Goal: Find specific page/section: Find specific page/section

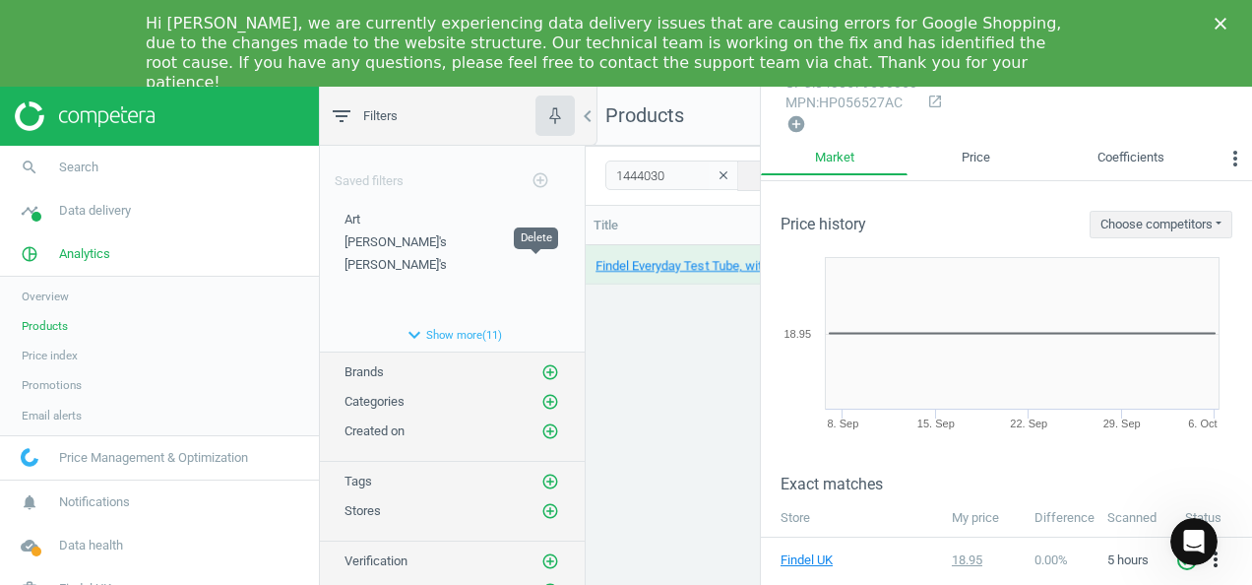
scroll to position [422, 0]
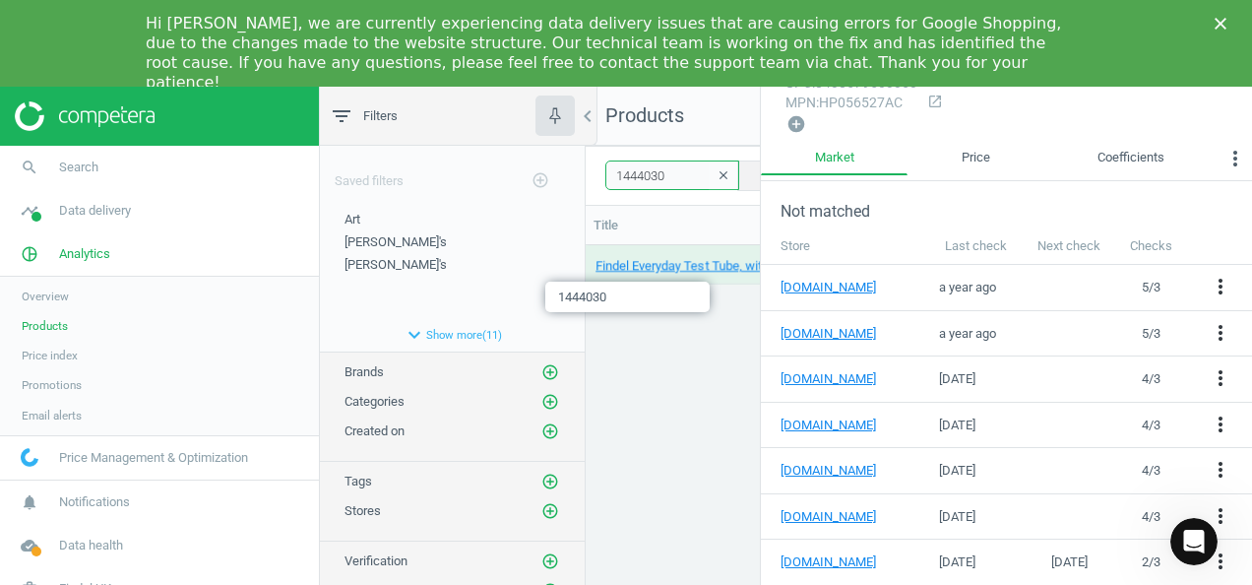
drag, startPoint x: 666, startPoint y: 172, endPoint x: 582, endPoint y: 152, distance: 87.1
click at [565, 179] on div "filter_list Filters chevron_left Saved filters add_circle_outline Art edit dele…" at bounding box center [786, 432] width 932 height 691
type input "1424790"
click at [661, 408] on div "[PERSON_NAME] Glass Beaker - Squat Form - 50ml - Pack of 12 12 Pack 1424790 8.8…" at bounding box center [919, 432] width 666 height 375
click at [725, 413] on div "[PERSON_NAME] Glass Beaker - Squat Form - 50ml - Pack of 12 12 Pack 1424790 8.8…" at bounding box center [919, 432] width 666 height 375
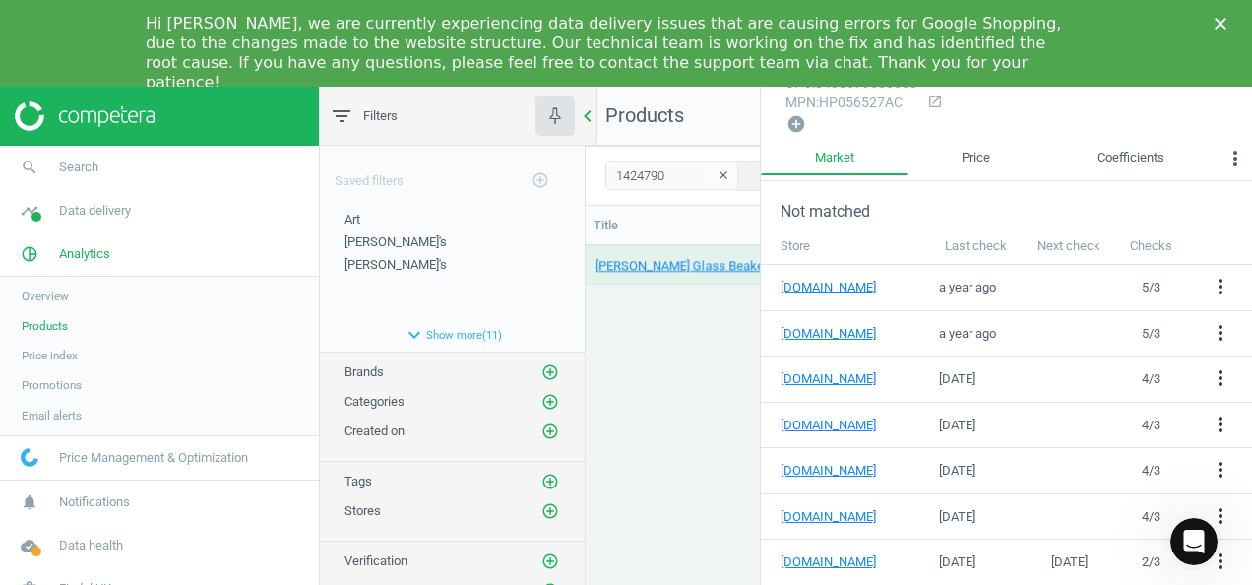
click at [588, 114] on icon "chevron_left" at bounding box center [588, 116] width 24 height 24
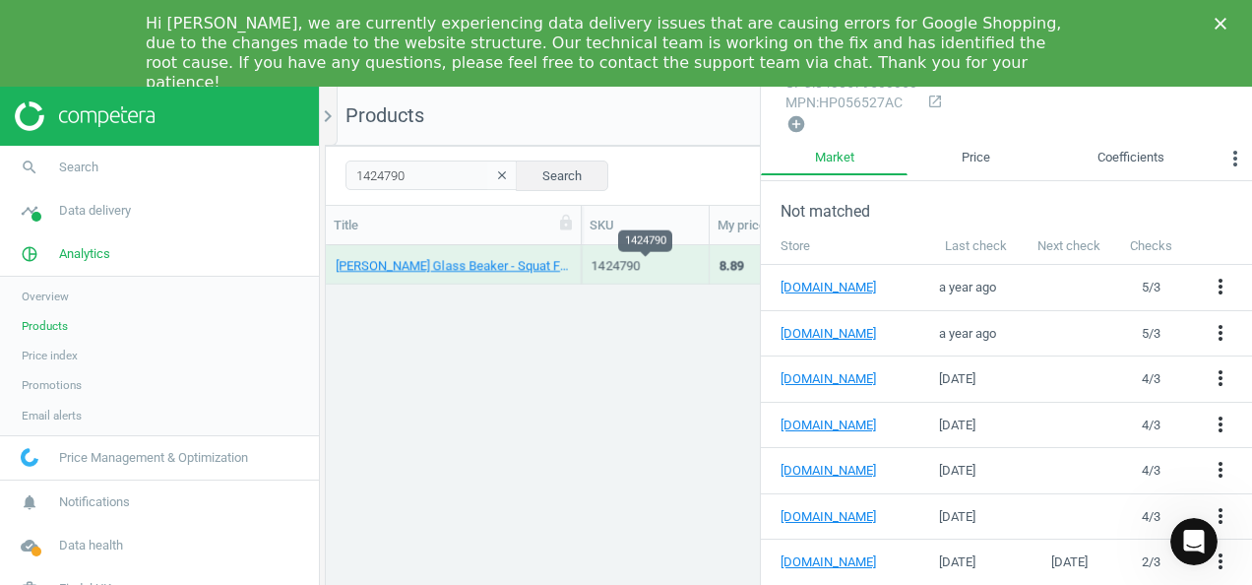
click at [612, 269] on div "1424790" at bounding box center [644, 266] width 107 height 18
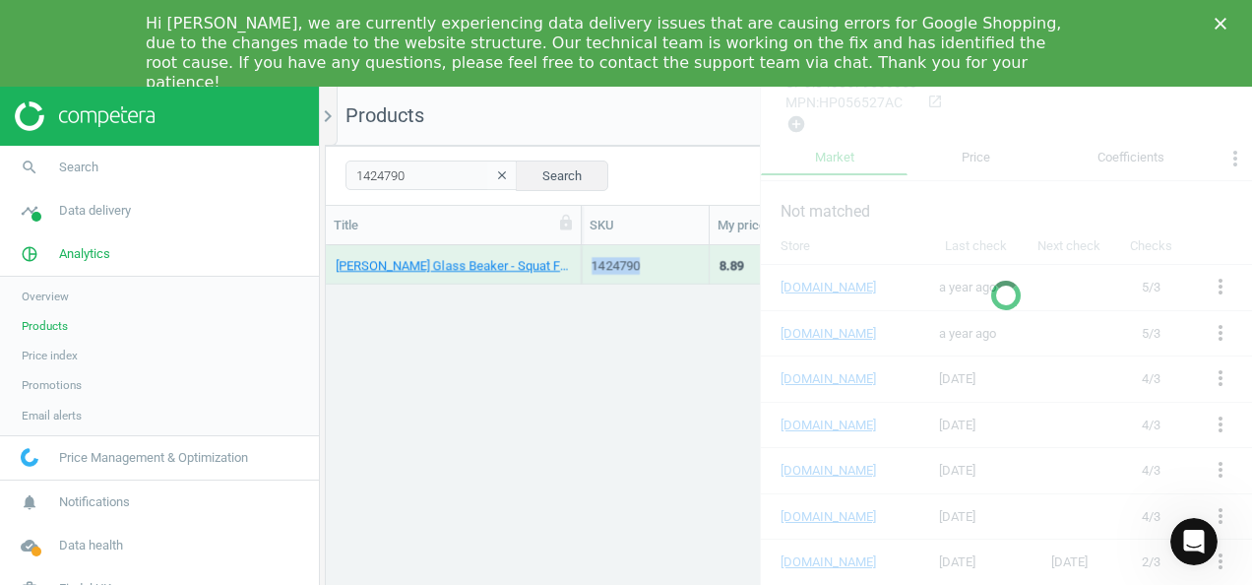
click at [612, 269] on div "1424790" at bounding box center [644, 266] width 107 height 18
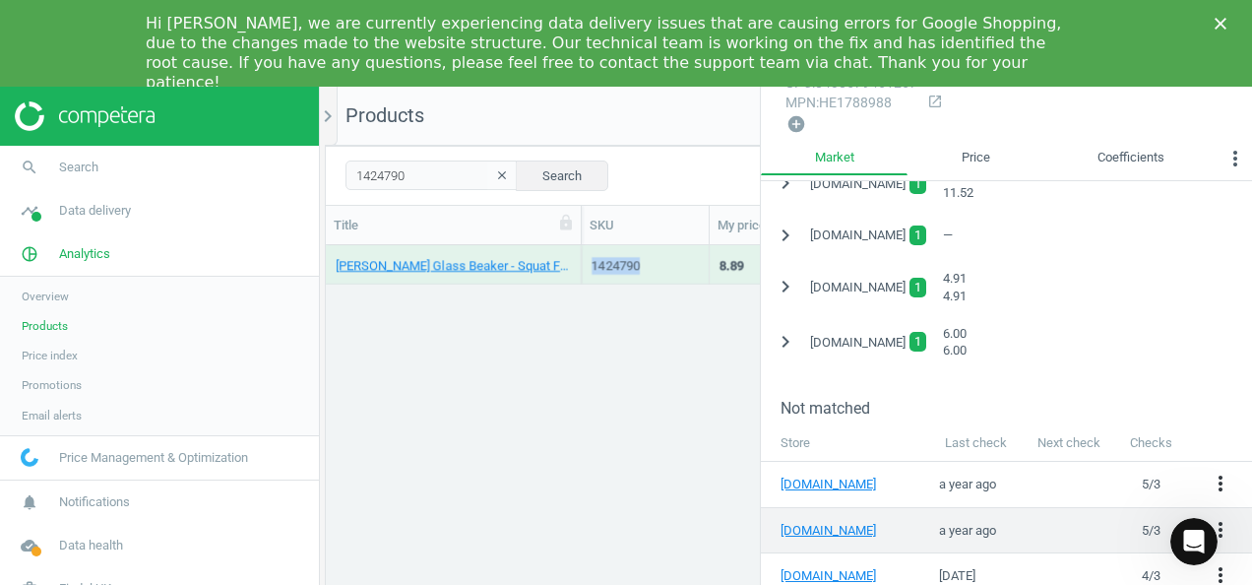
scroll to position [429, 0]
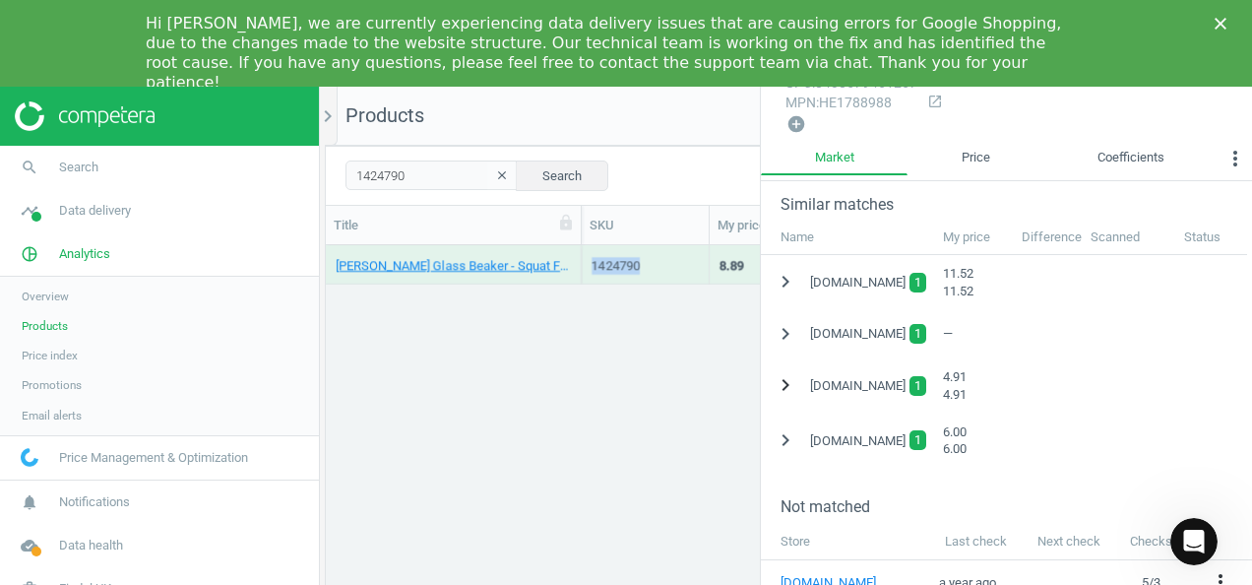
click at [781, 378] on icon "chevron_right" at bounding box center [785, 385] width 24 height 24
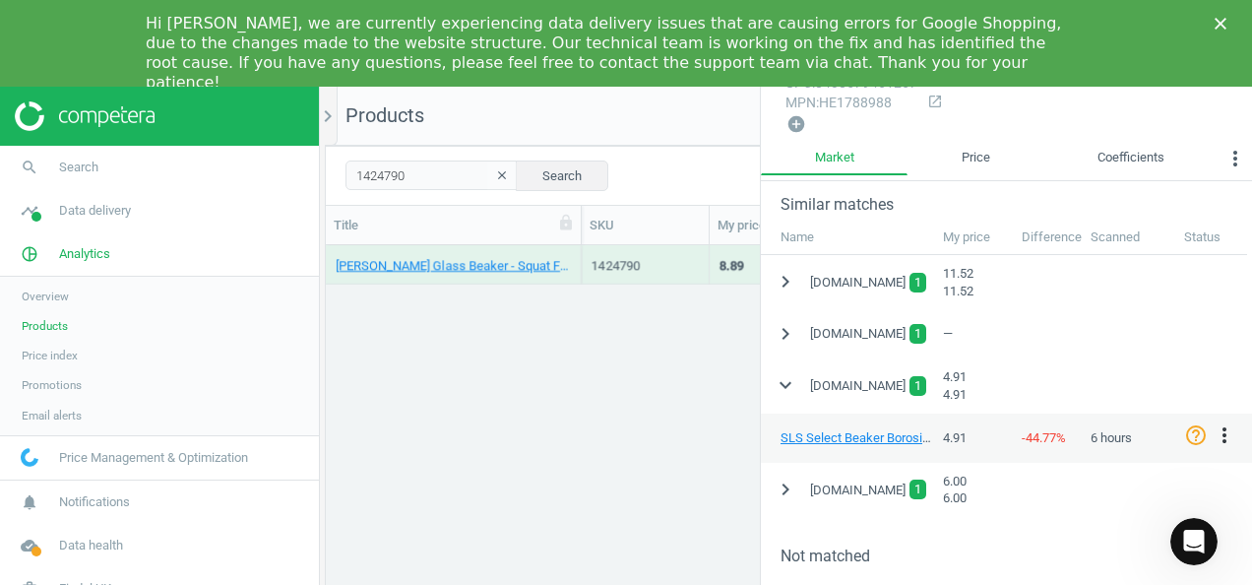
click at [651, 417] on div "[PERSON_NAME] Glass Beaker - Squat Form - 50ml - Pack of 12 12 Pack 1424790 8.8…" at bounding box center [789, 432] width 926 height 375
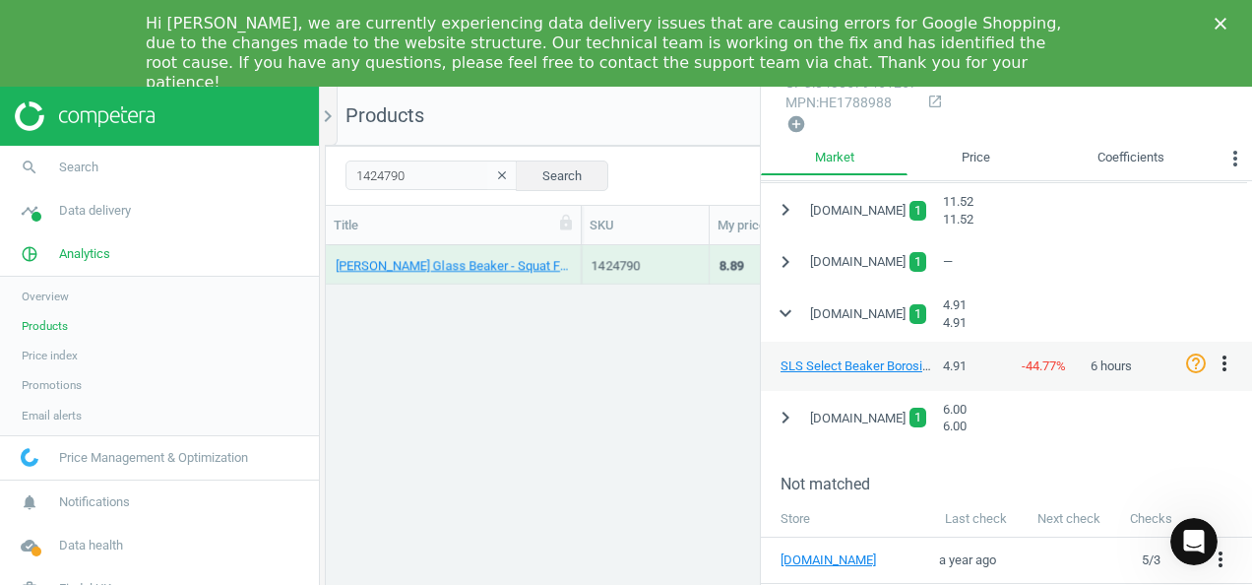
scroll to position [527, 0]
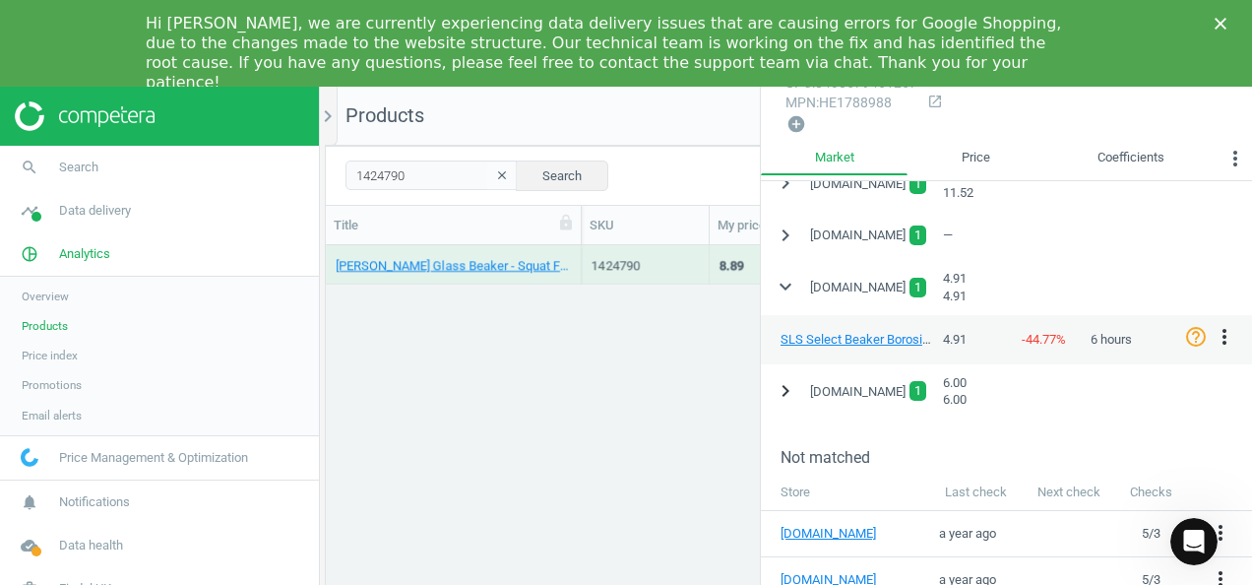
click at [785, 382] on icon "chevron_right" at bounding box center [785, 391] width 24 height 24
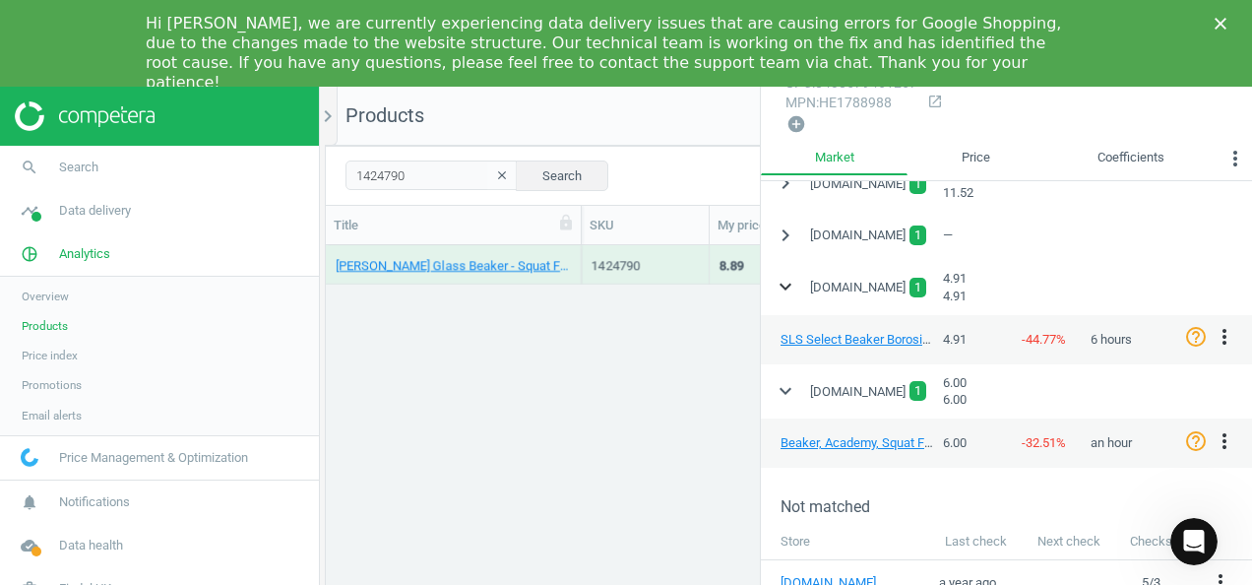
click at [781, 278] on icon "expand_more" at bounding box center [785, 287] width 24 height 24
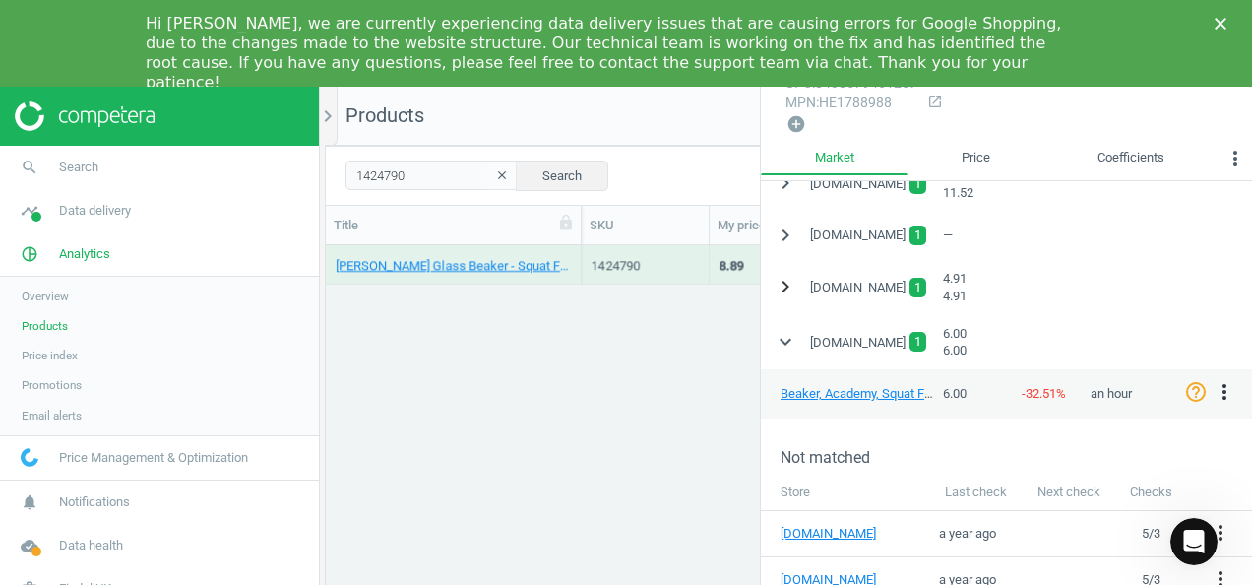
click at [783, 280] on icon "chevron_right" at bounding box center [785, 287] width 24 height 24
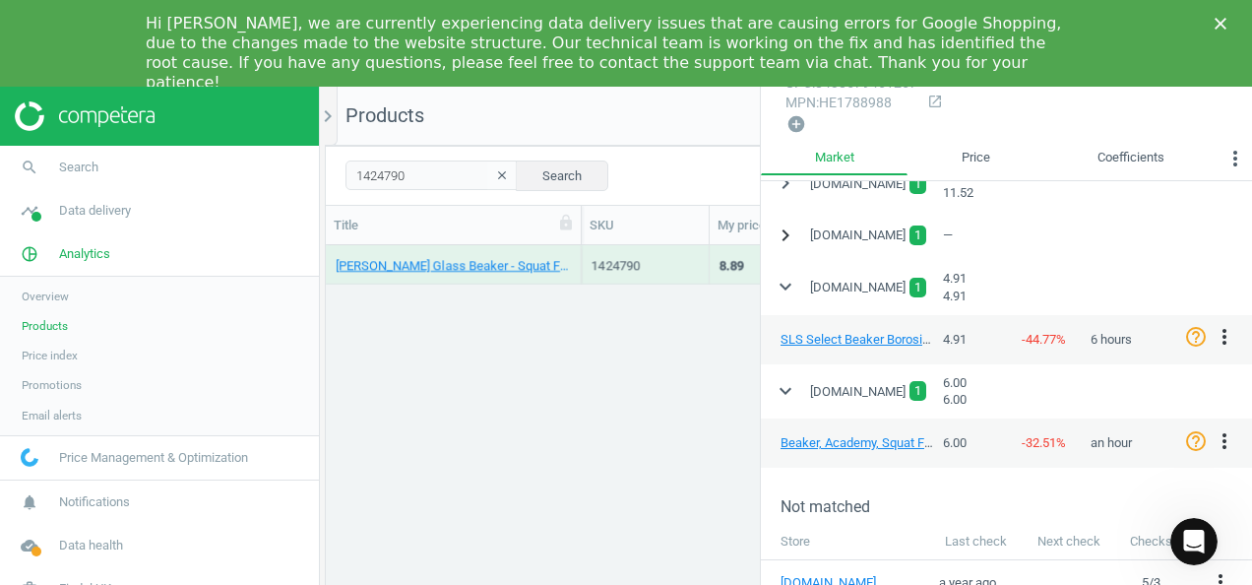
click at [785, 228] on icon "chevron_right" at bounding box center [785, 235] width 24 height 24
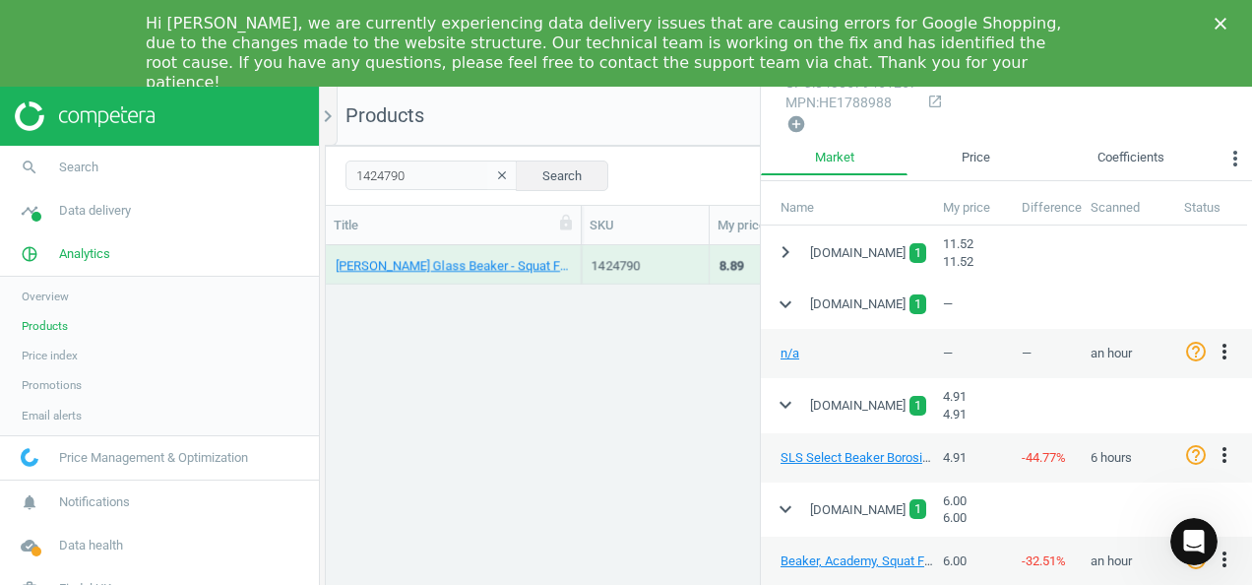
scroll to position [429, 0]
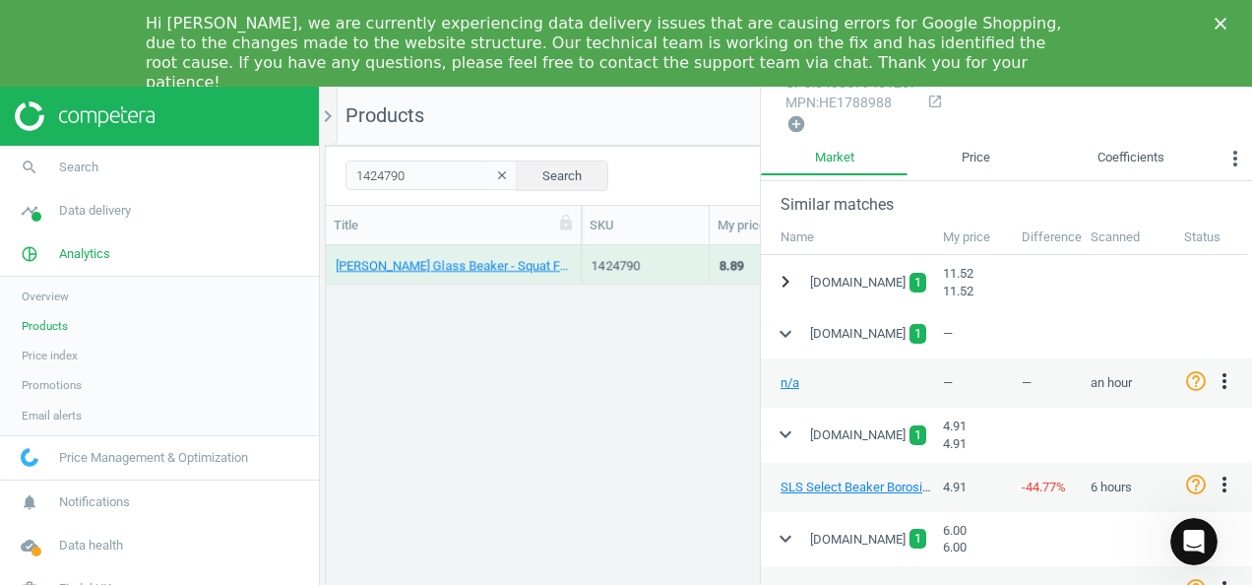
click at [780, 271] on icon "chevron_right" at bounding box center [785, 282] width 24 height 24
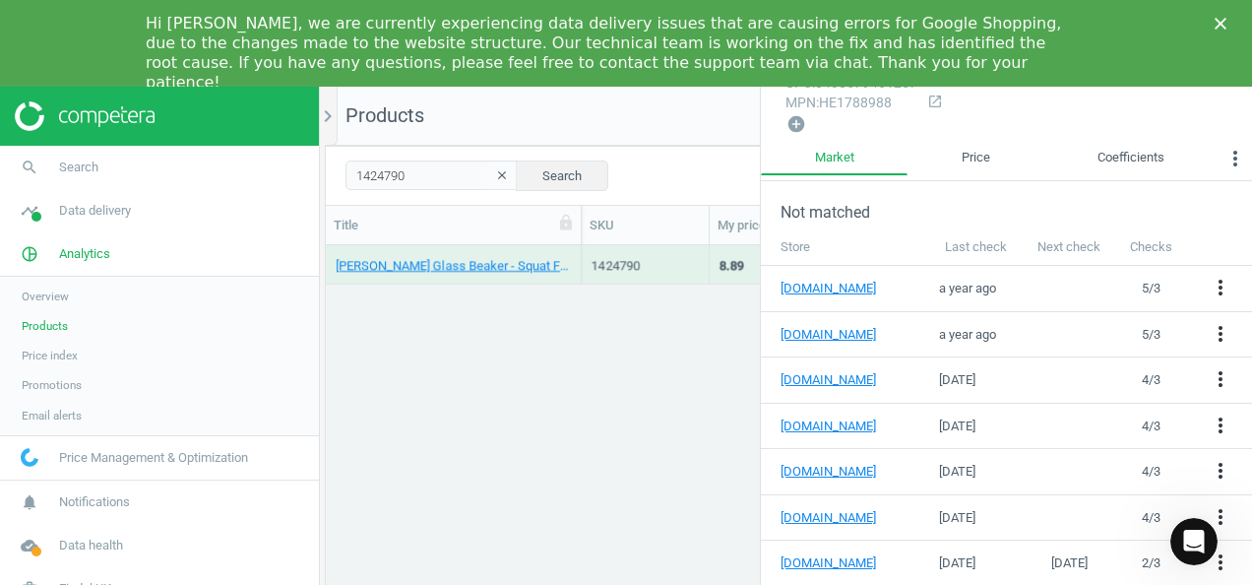
scroll to position [921, 0]
click at [531, 377] on div "[PERSON_NAME] Glass Beaker - Squat Form - 50ml - Pack of 12 12 Pack 1424790 8.8…" at bounding box center [789, 432] width 926 height 375
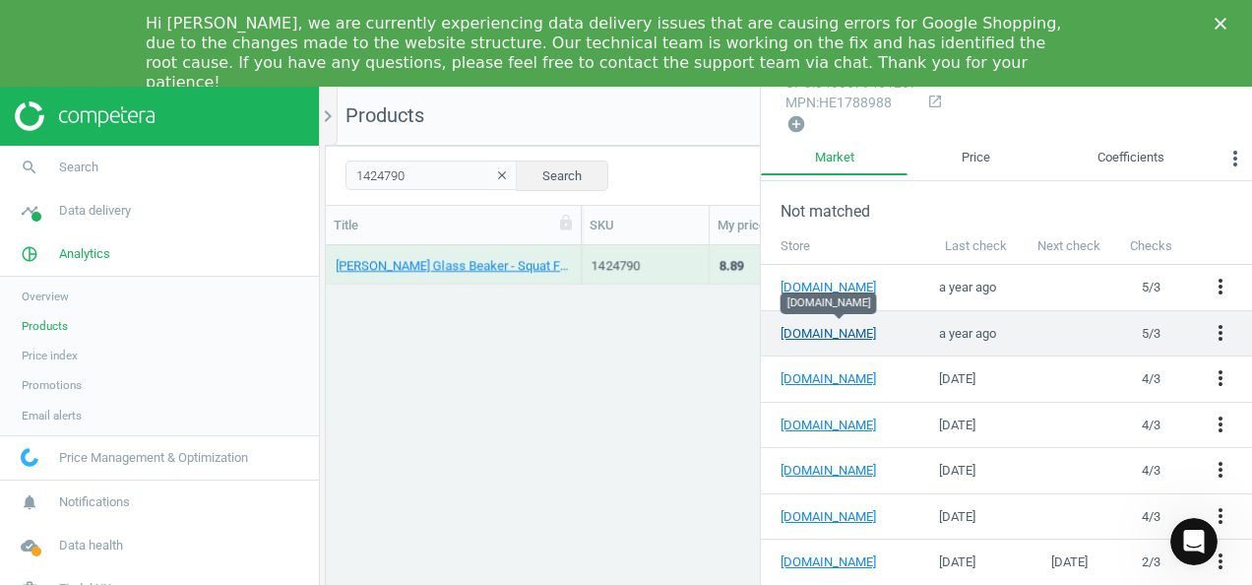
click at [842, 325] on link "[DOMAIN_NAME]" at bounding box center [839, 334] width 118 height 18
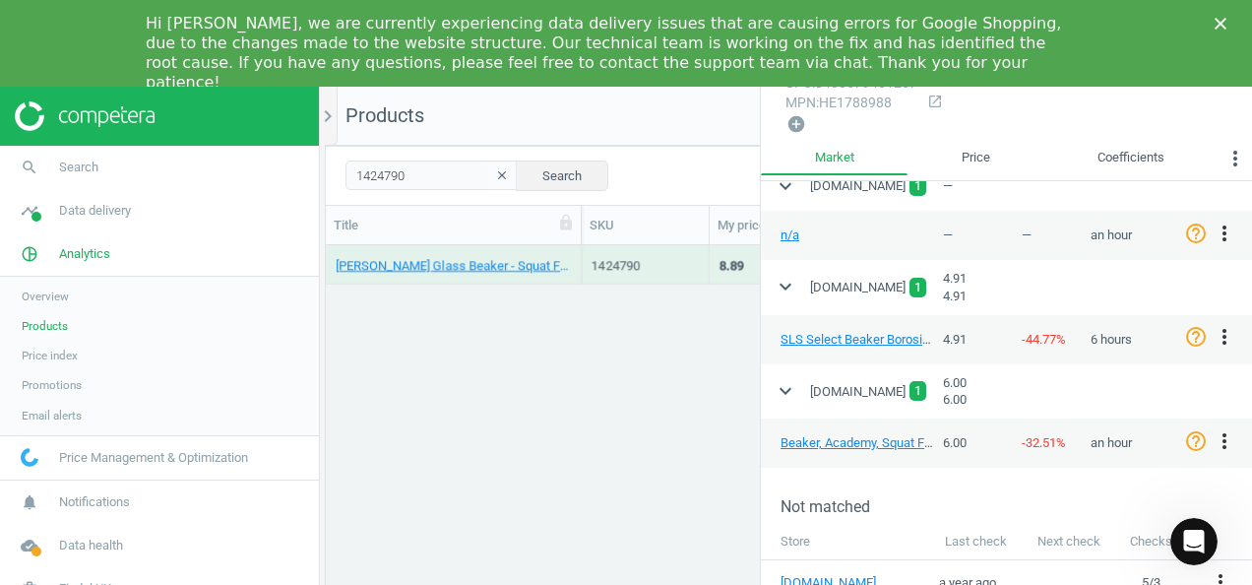
scroll to position [429, 0]
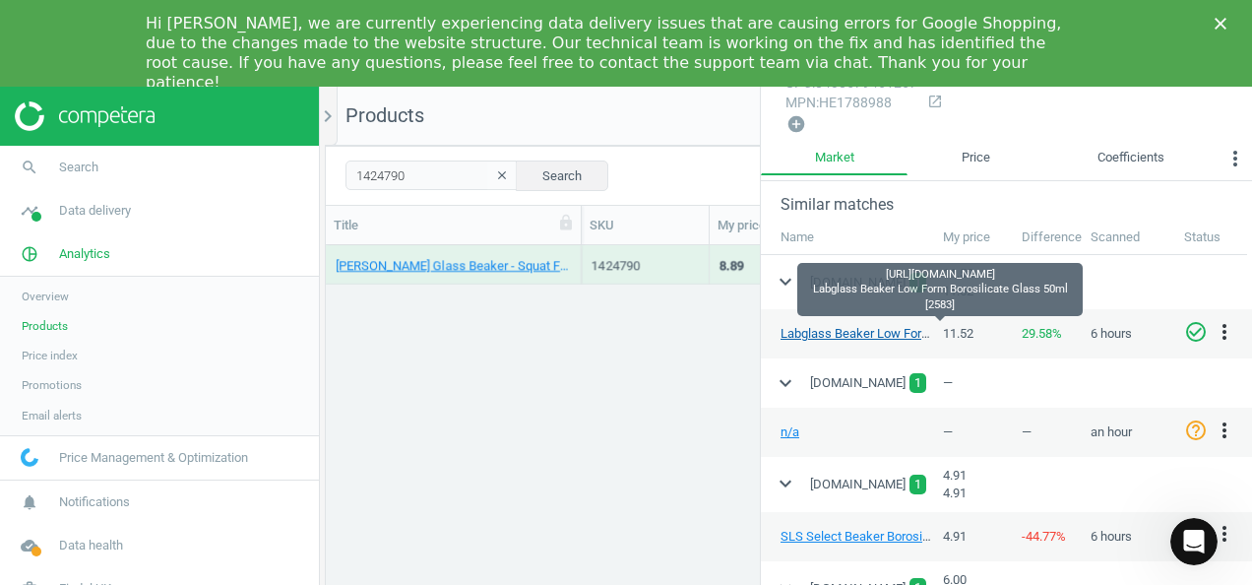
click at [862, 326] on link "Labglass Beaker Low Form Borosilicate Glass 50ml [2583]" at bounding box center [941, 333] width 323 height 15
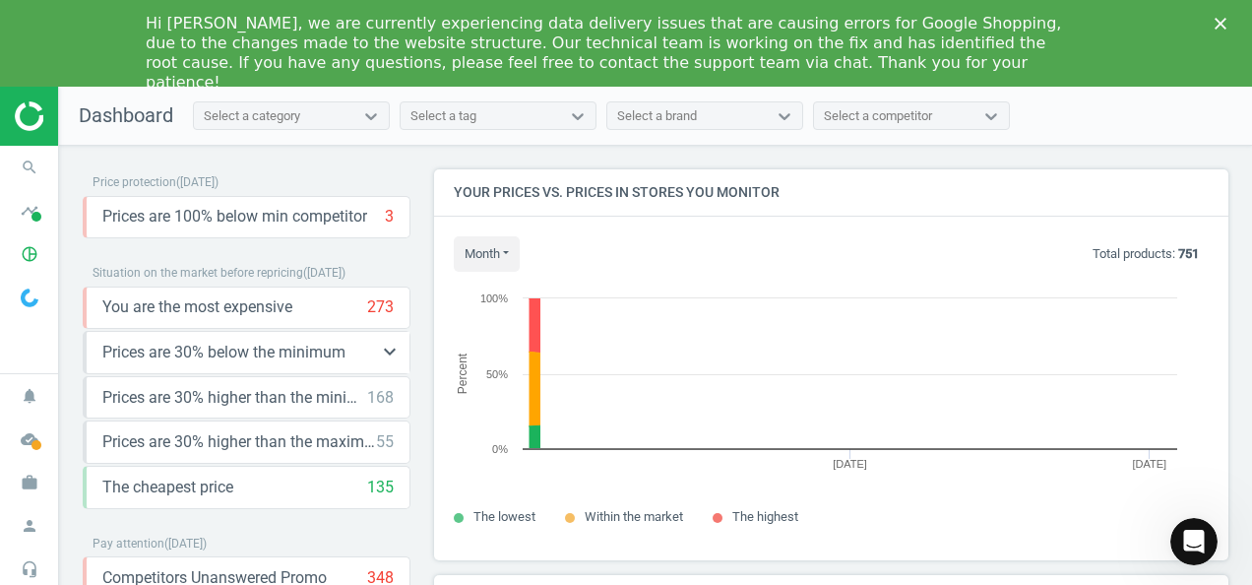
scroll to position [482, 809]
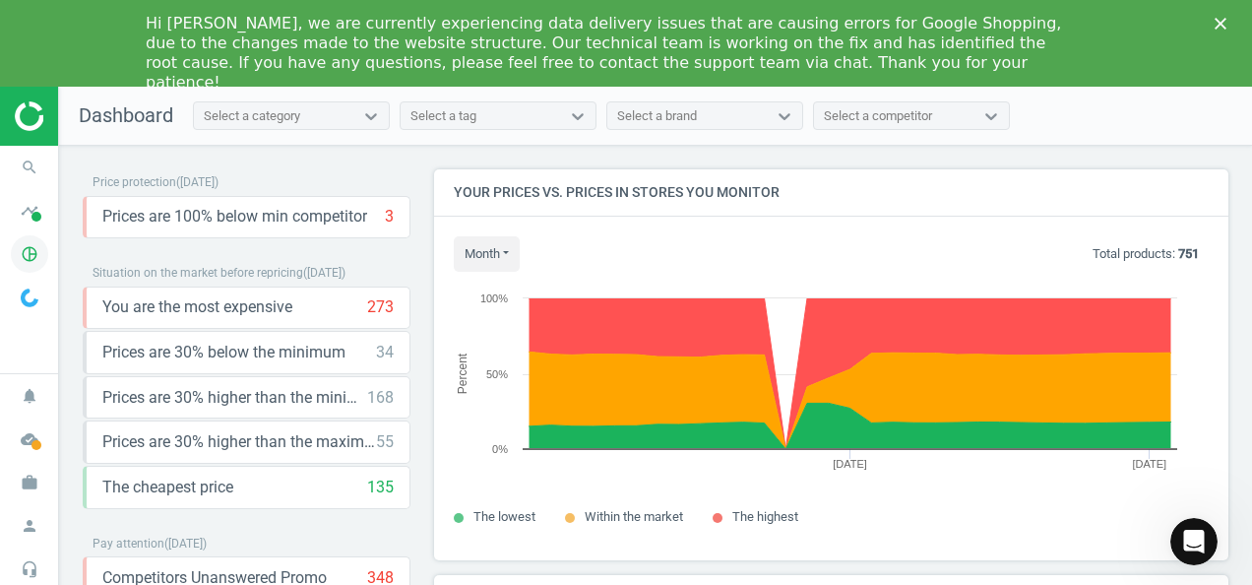
click at [28, 258] on icon "pie_chart_outlined" at bounding box center [29, 253] width 37 height 37
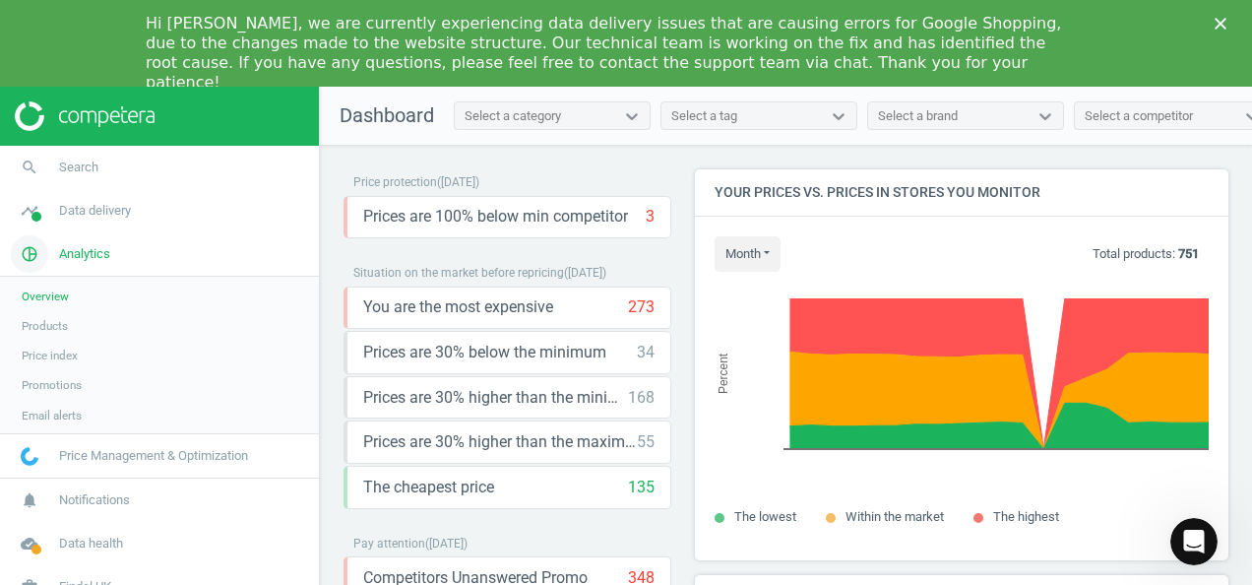
scroll to position [10, 10]
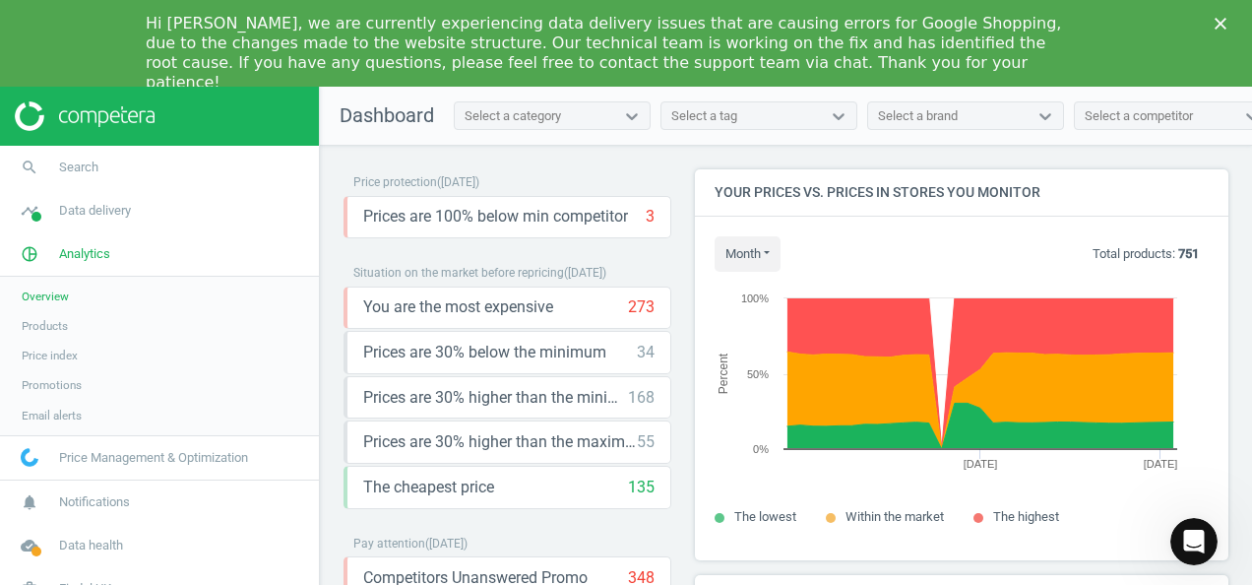
click at [61, 320] on span "Products" at bounding box center [45, 326] width 46 height 16
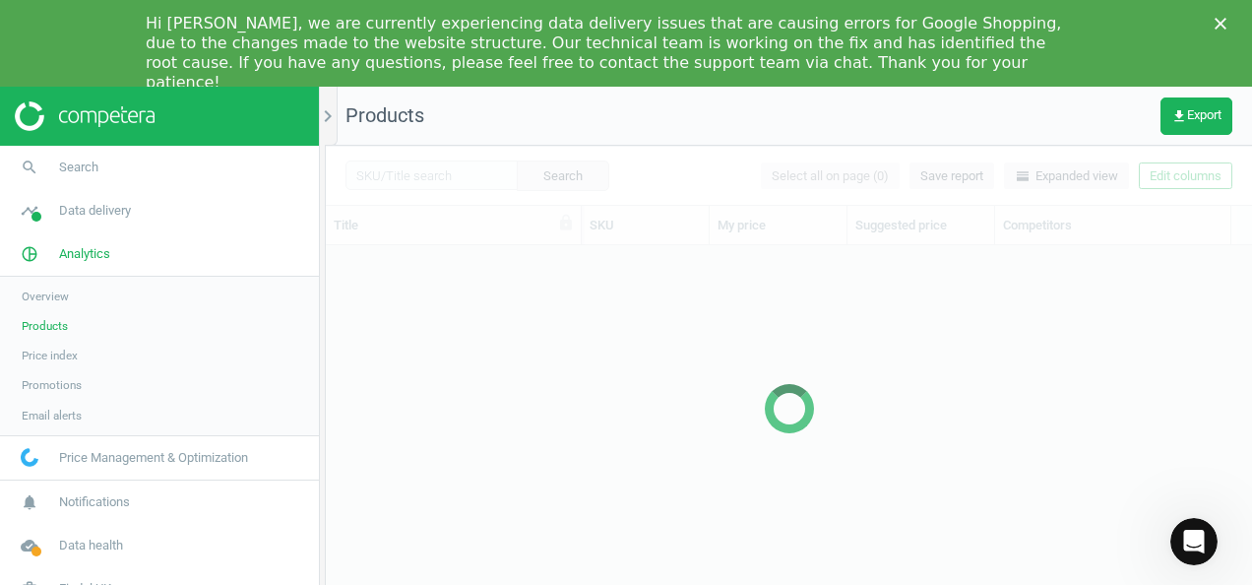
scroll to position [359, 910]
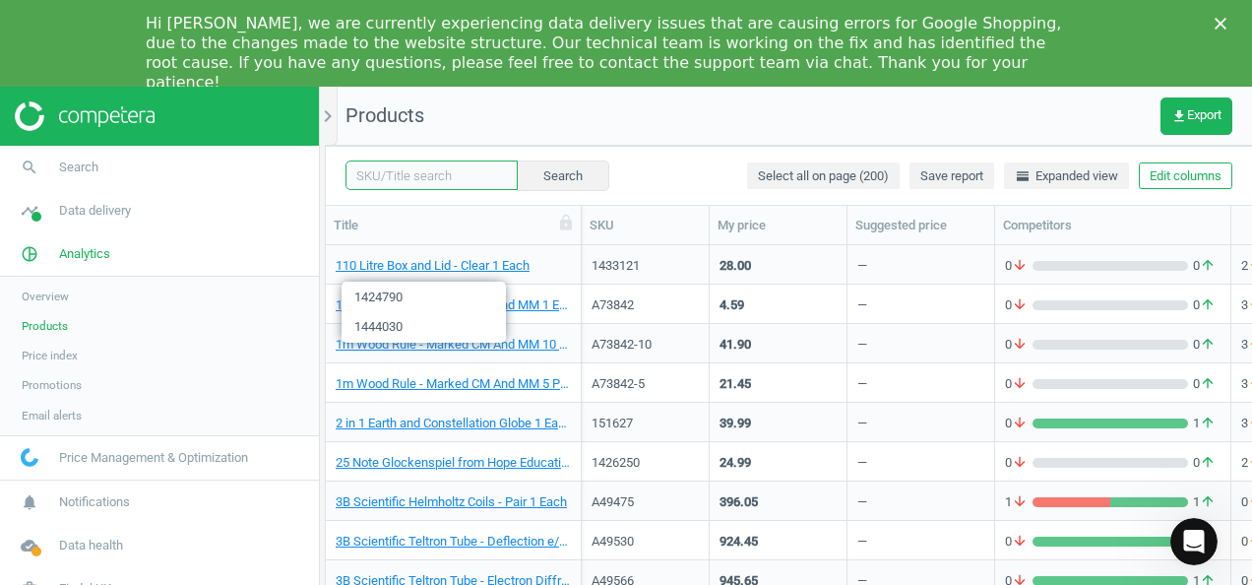
click at [380, 178] on input "text" at bounding box center [431, 175] width 172 height 30
paste input "1444028"
type input "1444028"
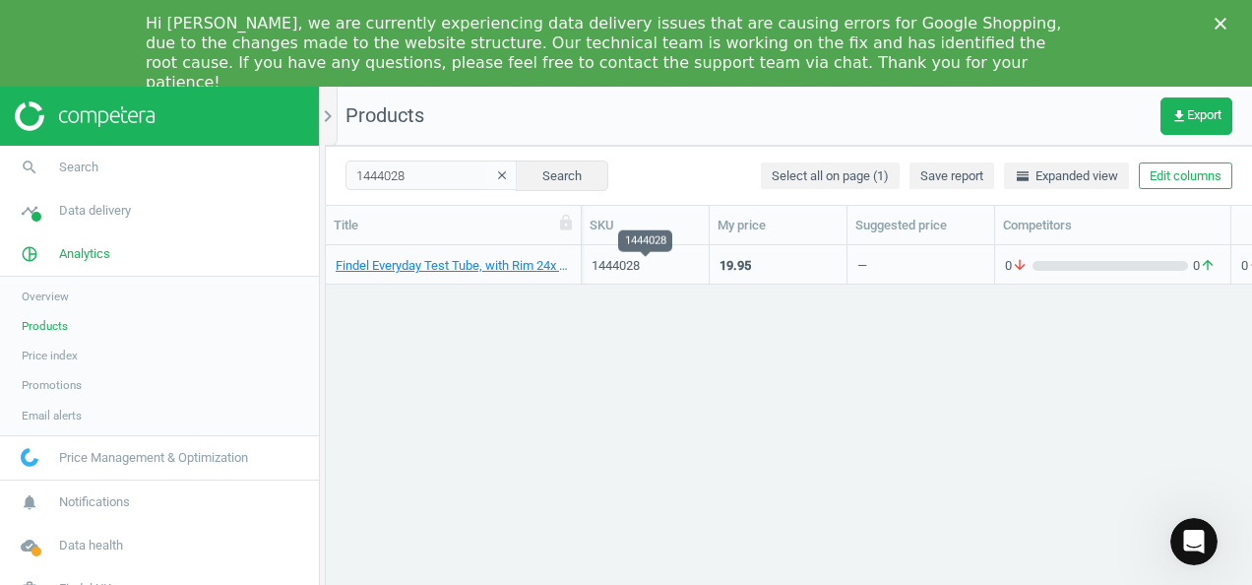
click at [621, 264] on div "1444028" at bounding box center [644, 266] width 107 height 18
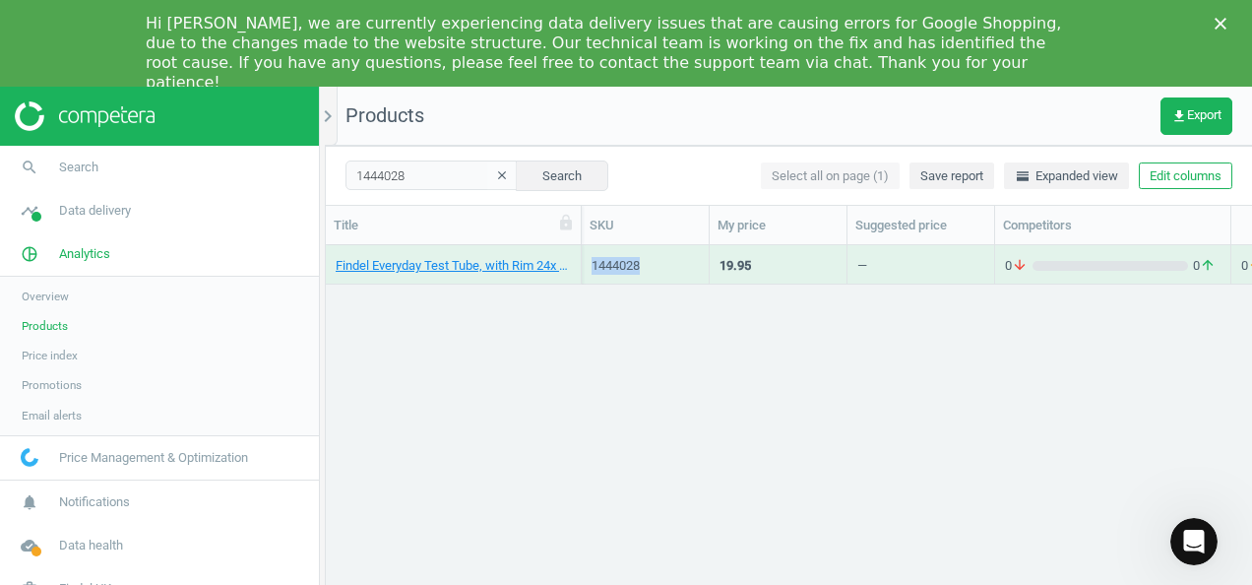
click at [621, 264] on div "1444028" at bounding box center [644, 266] width 107 height 18
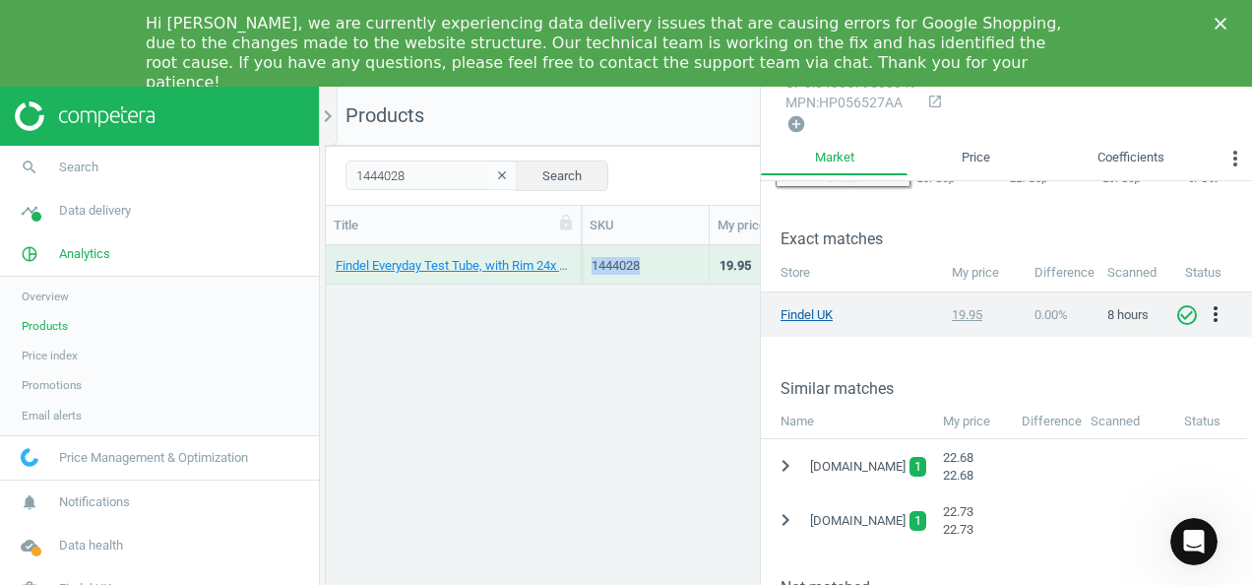
scroll to position [295, 0]
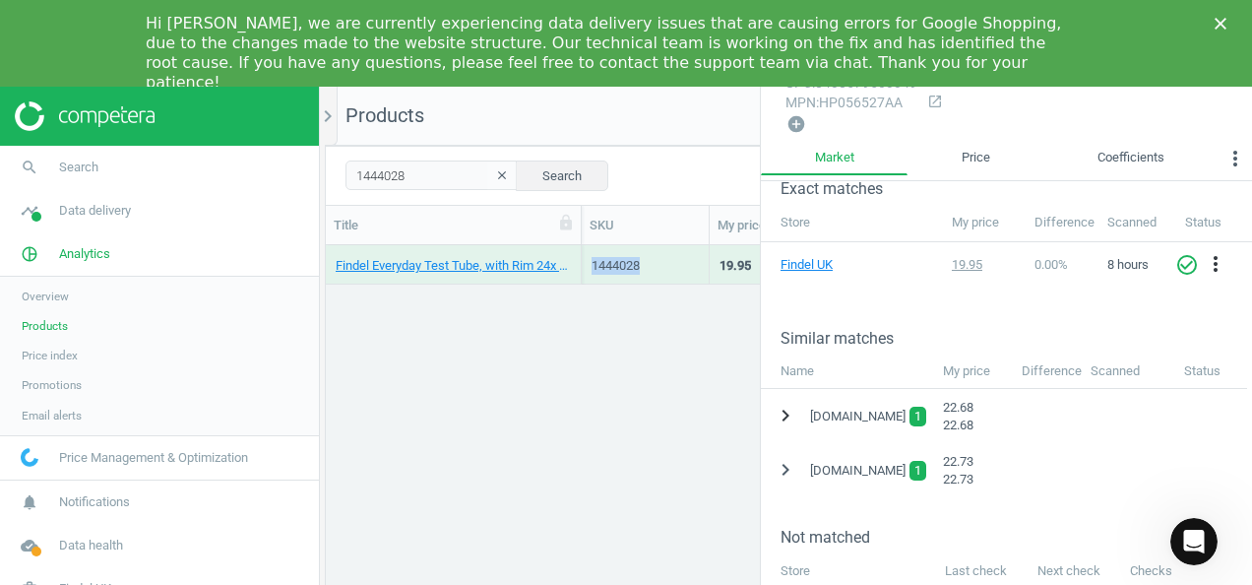
click at [783, 405] on icon "chevron_right" at bounding box center [785, 415] width 24 height 24
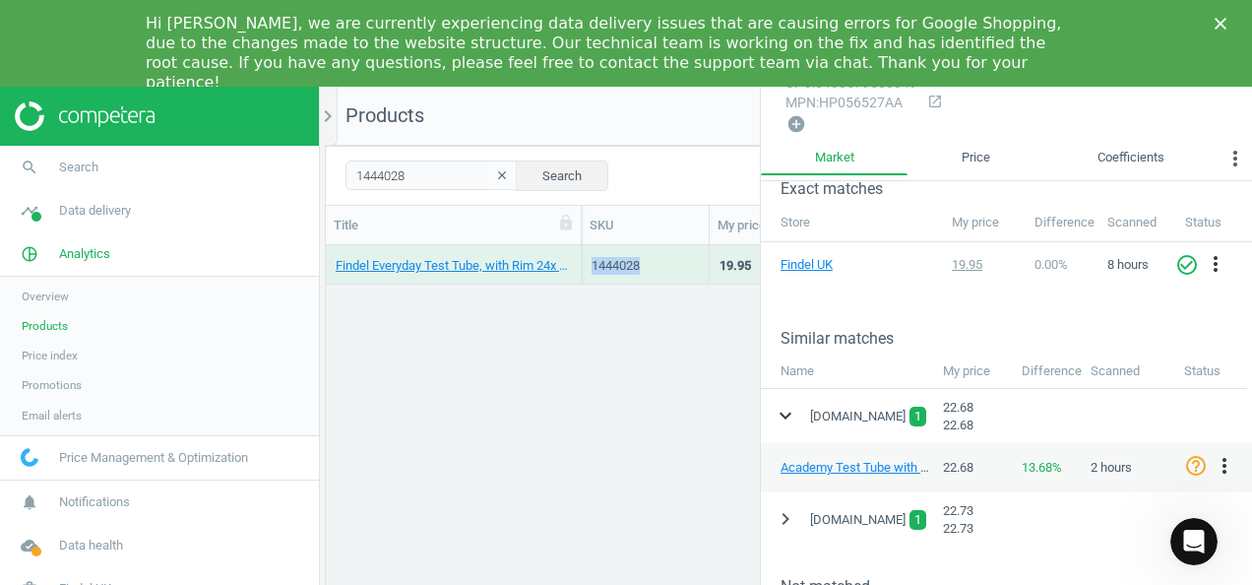
scroll to position [394, 0]
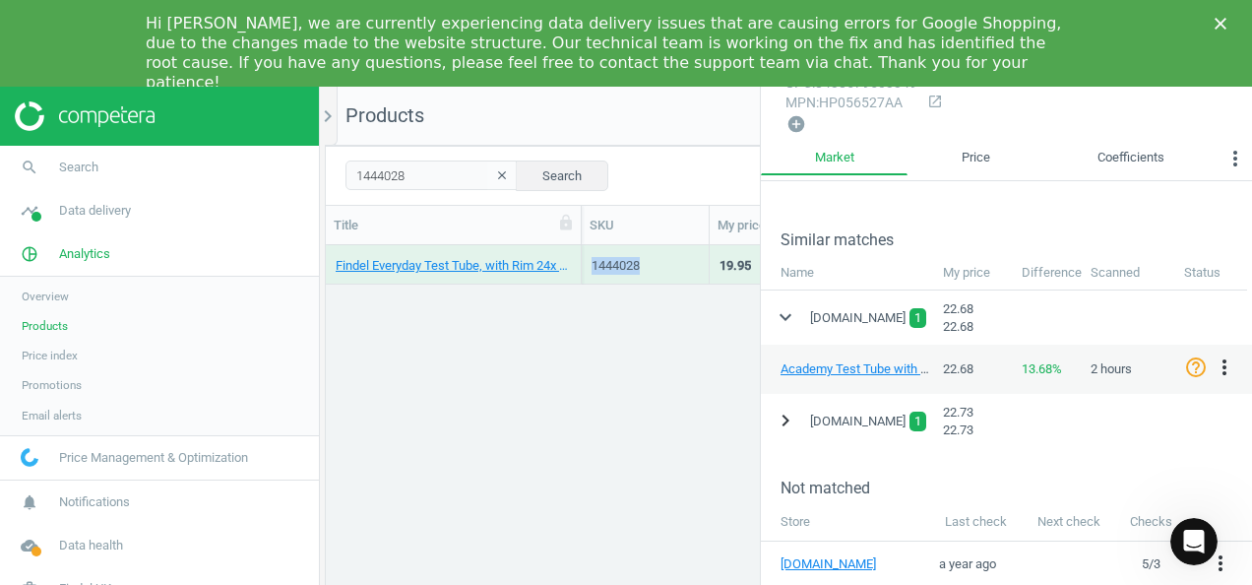
click at [783, 416] on icon "chevron_right" at bounding box center [785, 420] width 24 height 24
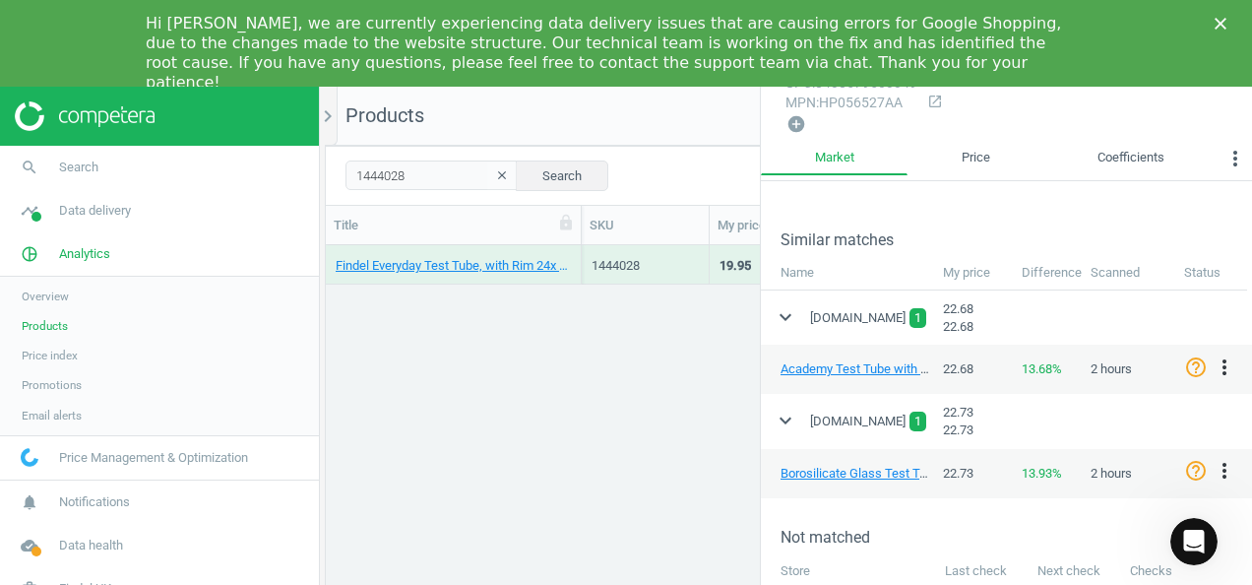
drag, startPoint x: 676, startPoint y: 425, endPoint x: 686, endPoint y: 405, distance: 22.0
click at [679, 418] on div "Findel Everyday Test Tube, with Rim 24x 150mm - Pack of 50 50 Pack 1444028 19.9…" at bounding box center [789, 432] width 926 height 375
